Goal: Task Accomplishment & Management: Complete application form

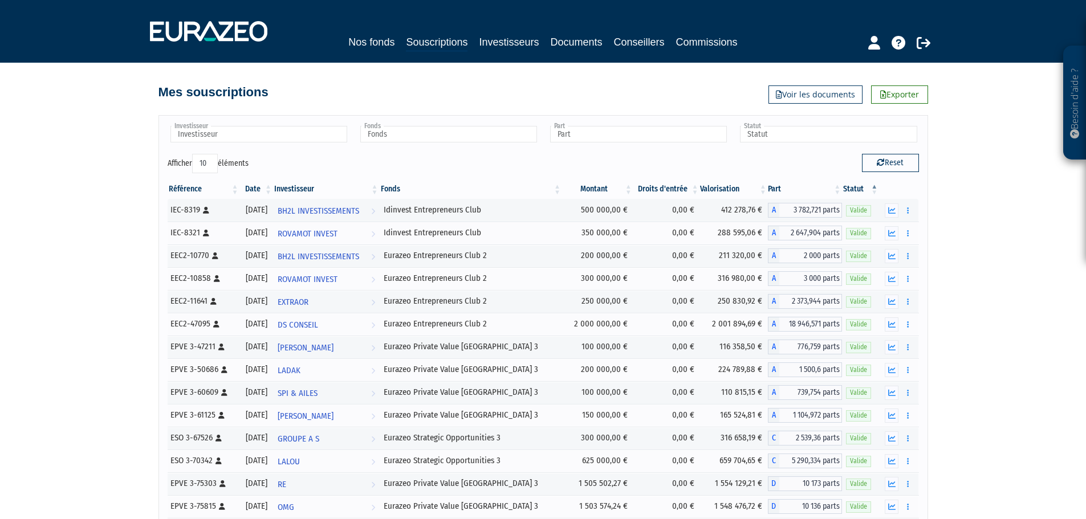
click at [405, 39] on div "Nos fonds Souscriptions Investisseurs Documents Conseillers Commissions" at bounding box center [542, 43] width 535 height 18
click at [410, 42] on link "Souscriptions" at bounding box center [437, 43] width 62 height 18
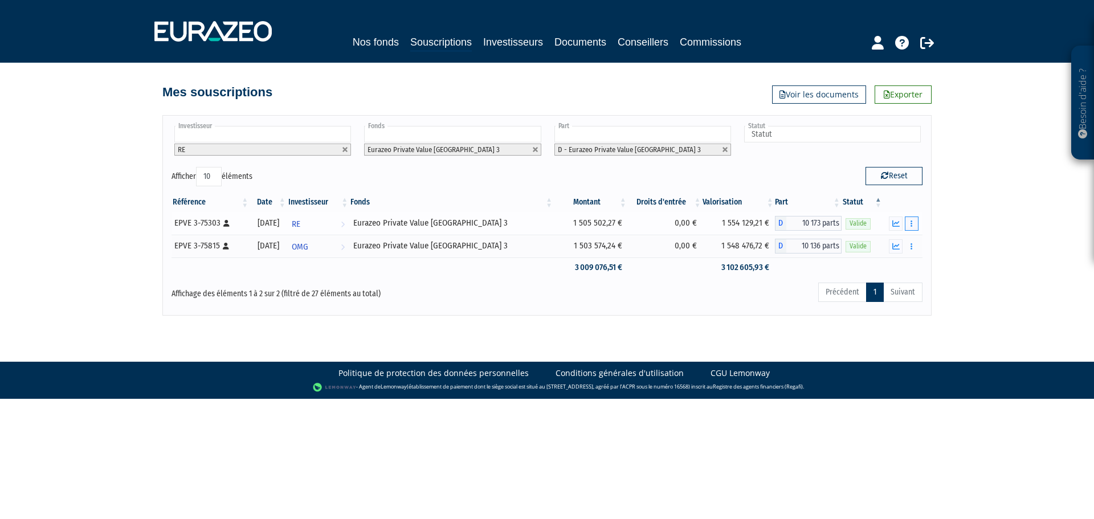
click at [910, 219] on button "button" at bounding box center [912, 224] width 14 height 14
click at [903, 260] on link "Rachat libre" at bounding box center [886, 265] width 57 height 19
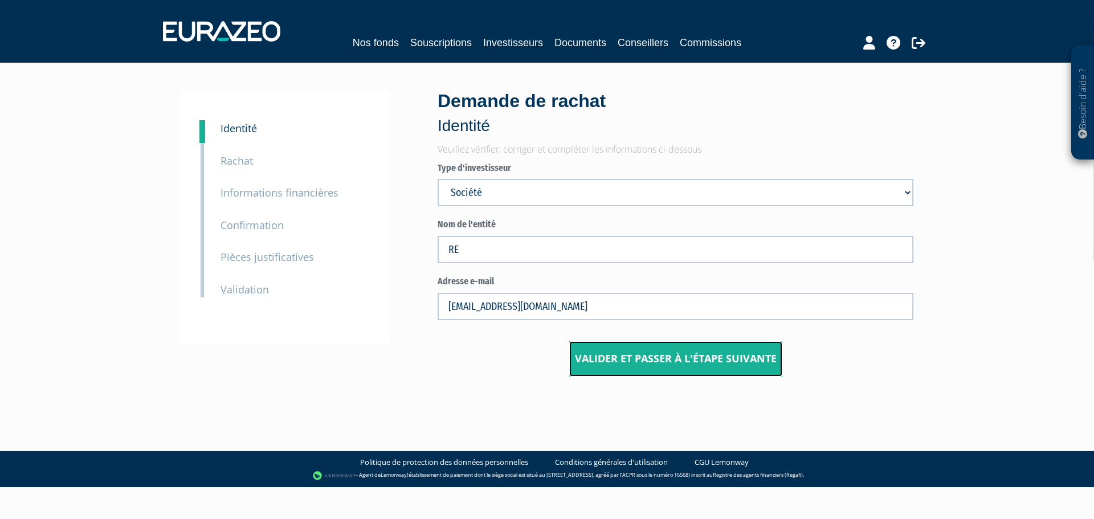
click at [674, 356] on input "Valider et passer à l'étape suivante" at bounding box center [675, 358] width 213 height 35
